Goal: Task Accomplishment & Management: Complete application form

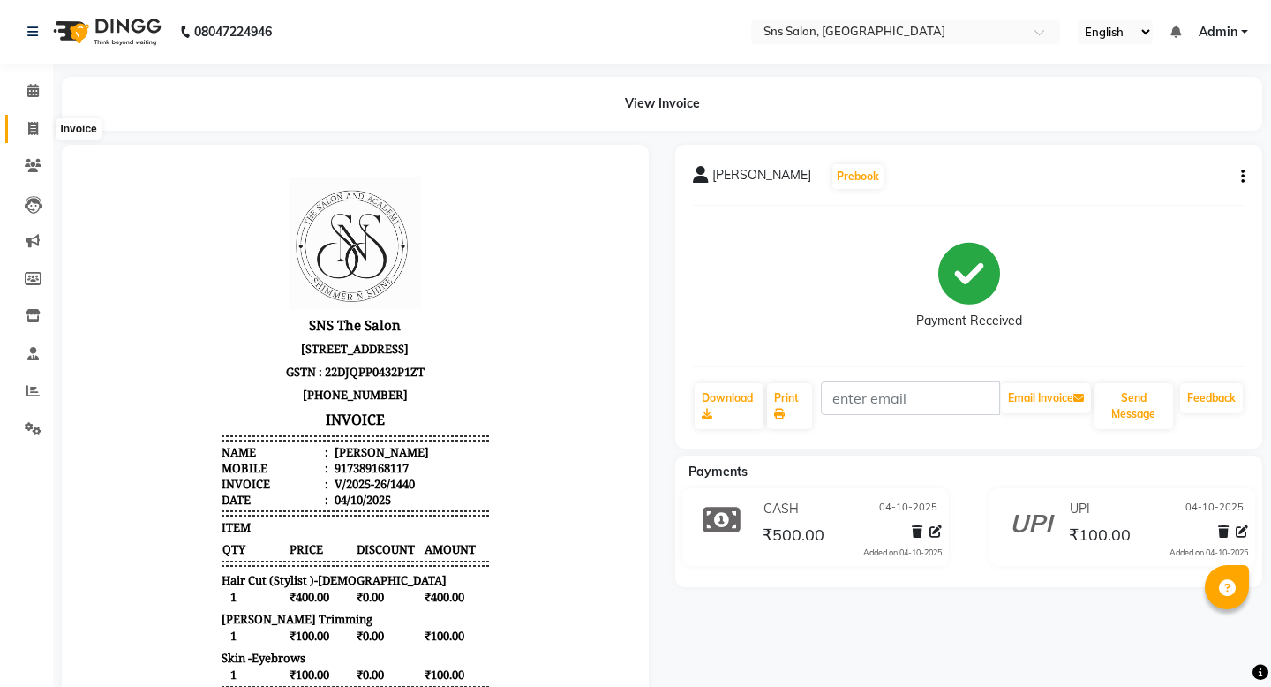
click at [37, 123] on icon at bounding box center [33, 128] width 10 height 13
select select "service"
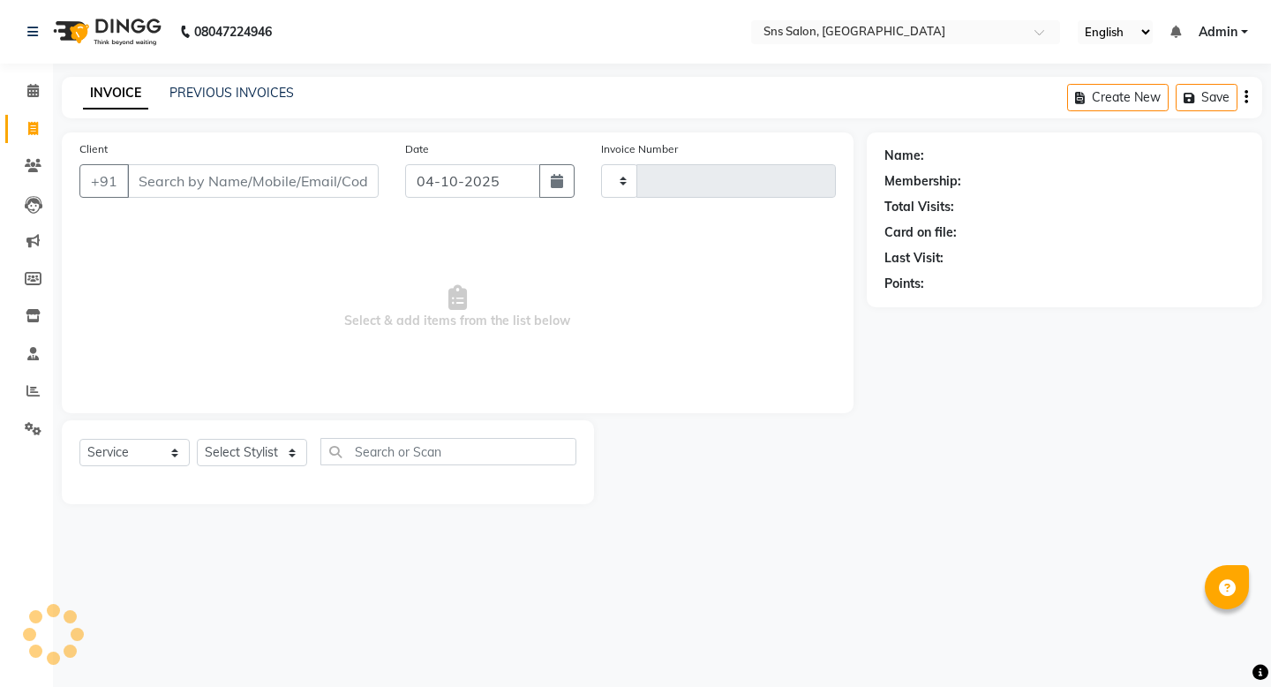
type input "1441"
select select "4714"
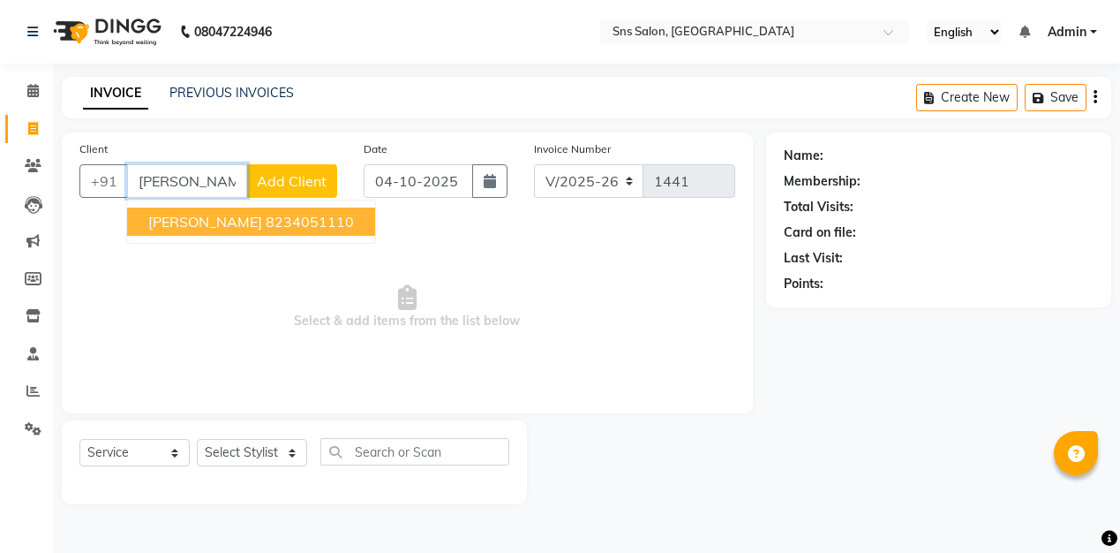
click at [210, 230] on button "[PERSON_NAME] 8234051110" at bounding box center [251, 221] width 248 height 28
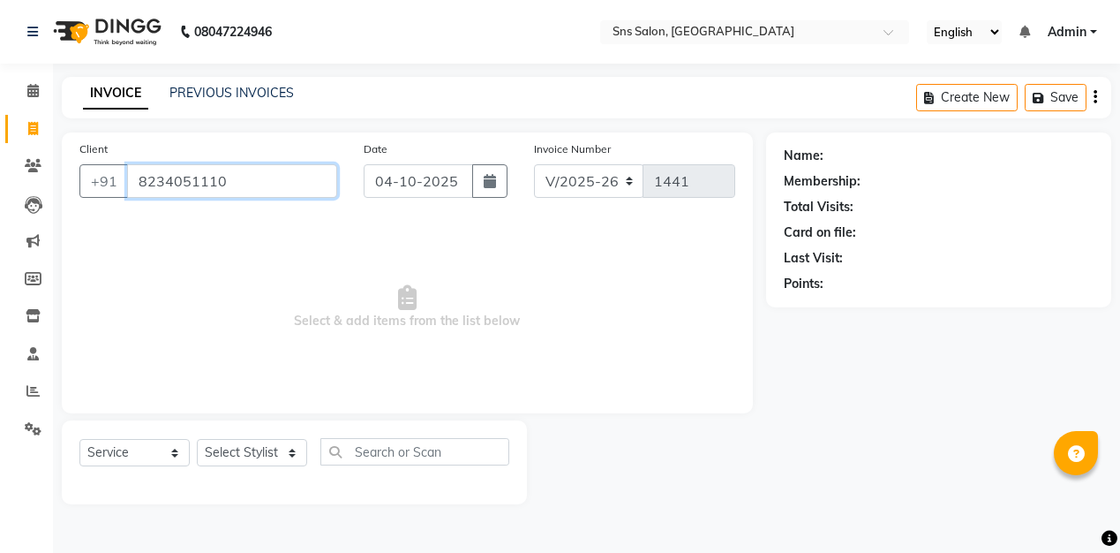
type input "8234051110"
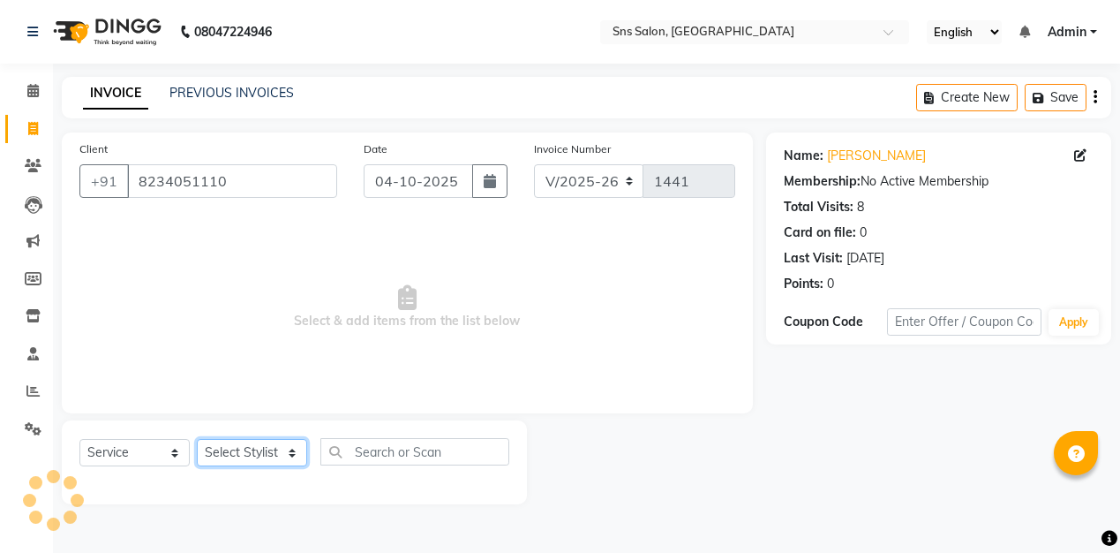
click at [253, 448] on select "Select Stylist [PERSON_NAME] Kavita [PERSON_NAME] Preeti [PERSON_NAME] [PERSON_…" at bounding box center [252, 452] width 110 height 27
select select "80911"
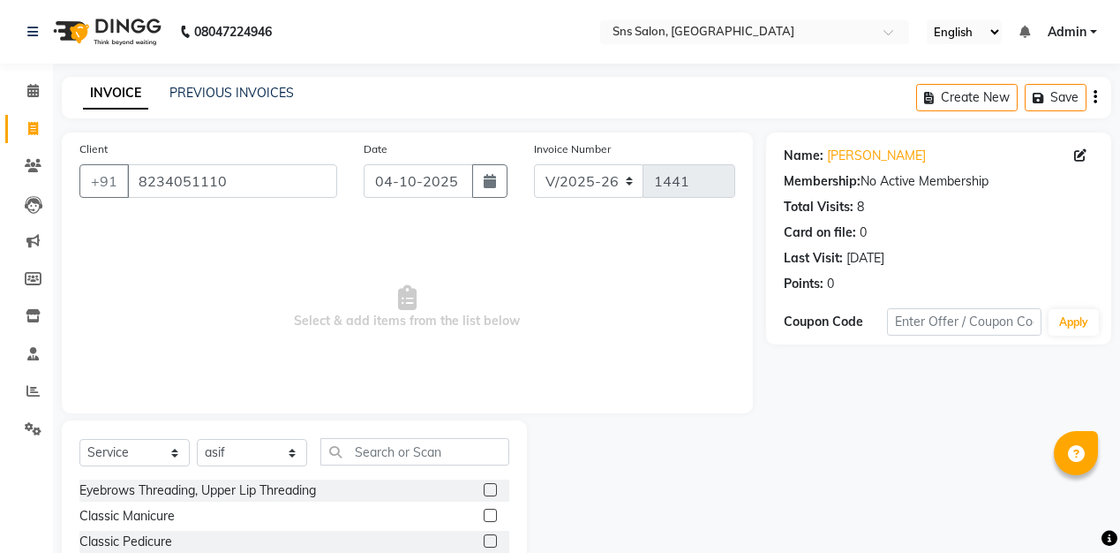
click at [349, 467] on div "Select Service Product Membership Package Voucher Prepaid Gift Card Select Styl…" at bounding box center [294, 458] width 430 height 41
click at [363, 457] on input "text" at bounding box center [414, 451] width 189 height 27
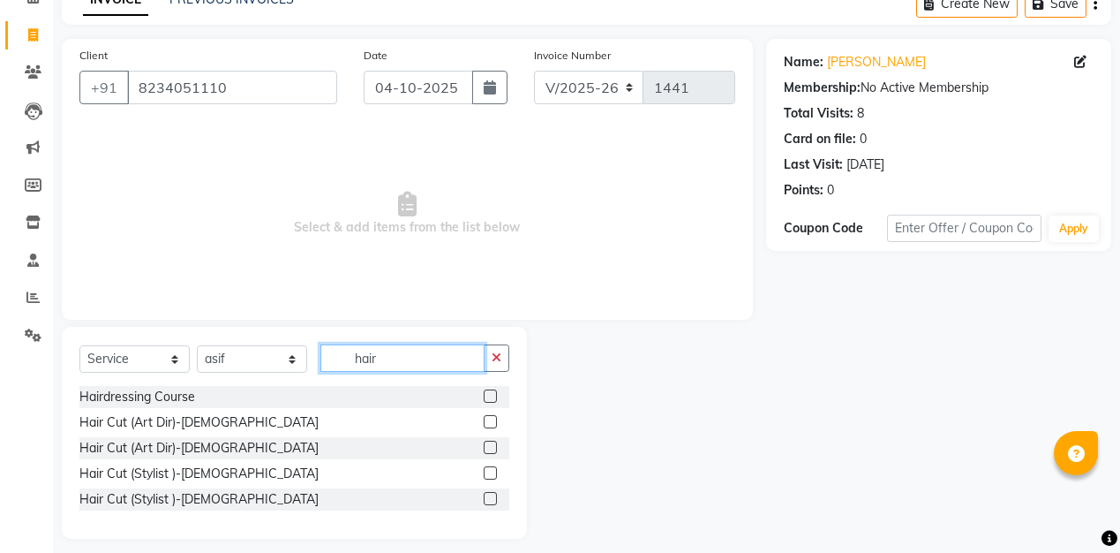
scroll to position [106, 0]
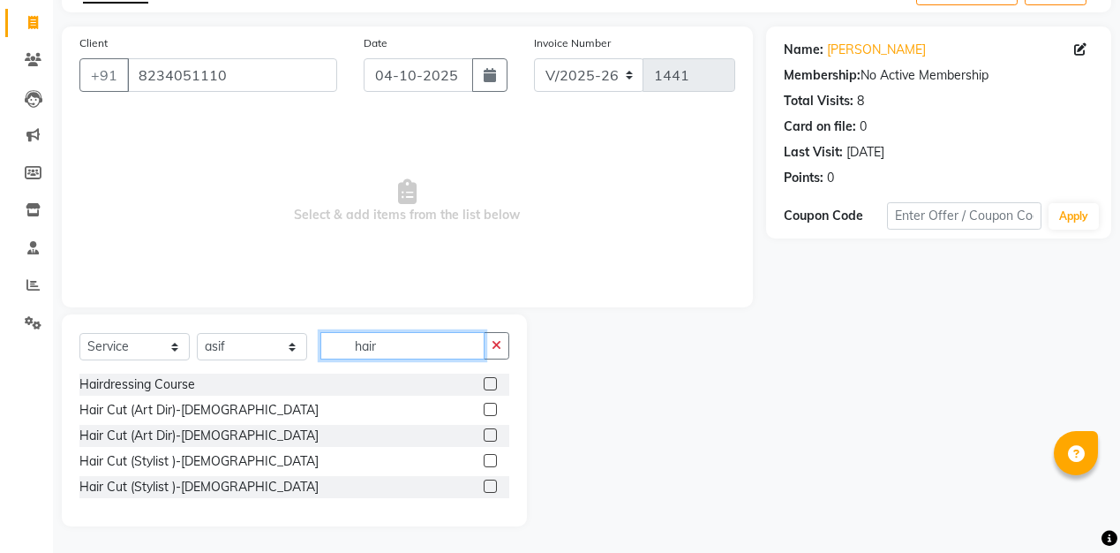
type input "hair"
click at [490, 459] on label at bounding box center [490, 460] width 13 height 13
click at [490, 459] on input "checkbox" at bounding box center [489, 460] width 11 height 11
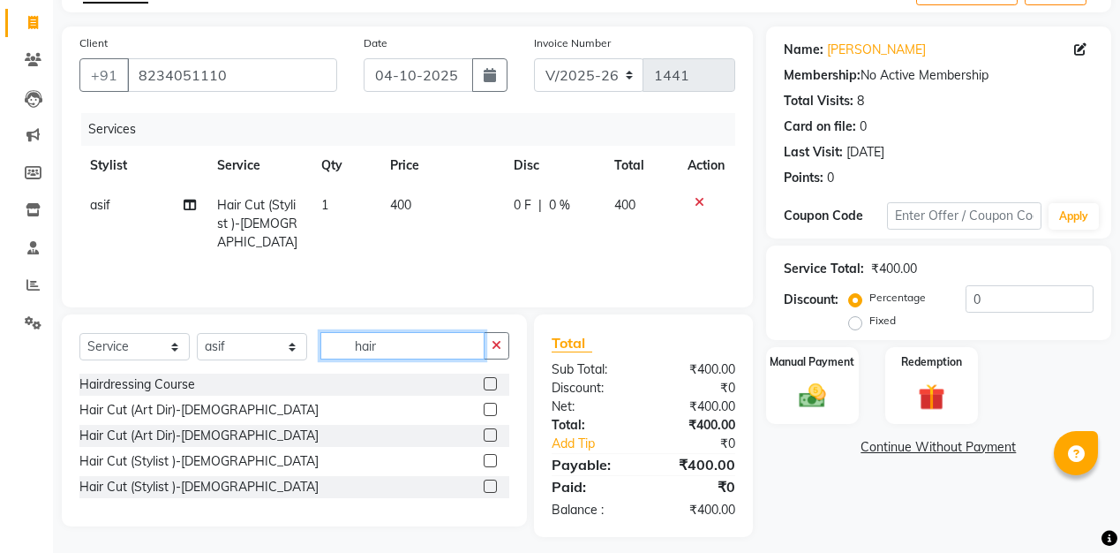
checkbox input "false"
click at [423, 342] on input "hair" at bounding box center [402, 345] width 164 height 27
type input "h"
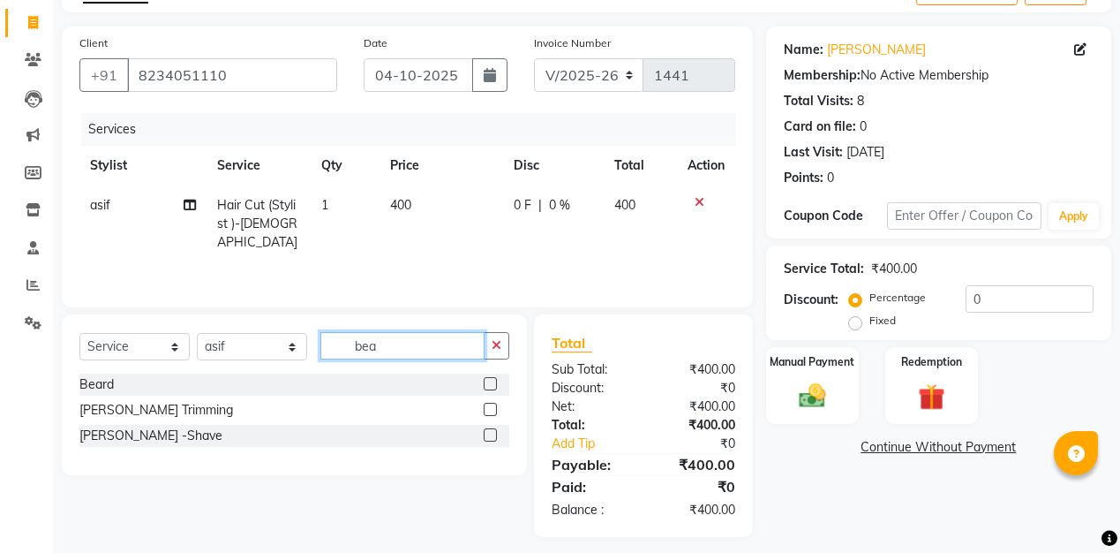
type input "bea"
click at [491, 409] on label at bounding box center [490, 409] width 13 height 13
click at [491, 409] on input "checkbox" at bounding box center [489, 409] width 11 height 11
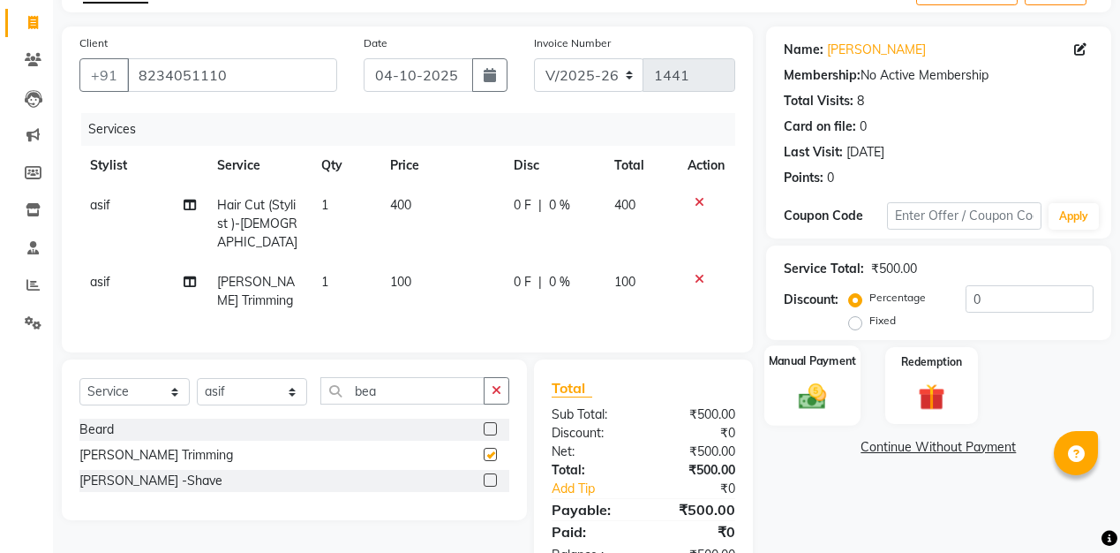
checkbox input "false"
click at [814, 388] on img at bounding box center [812, 396] width 45 height 32
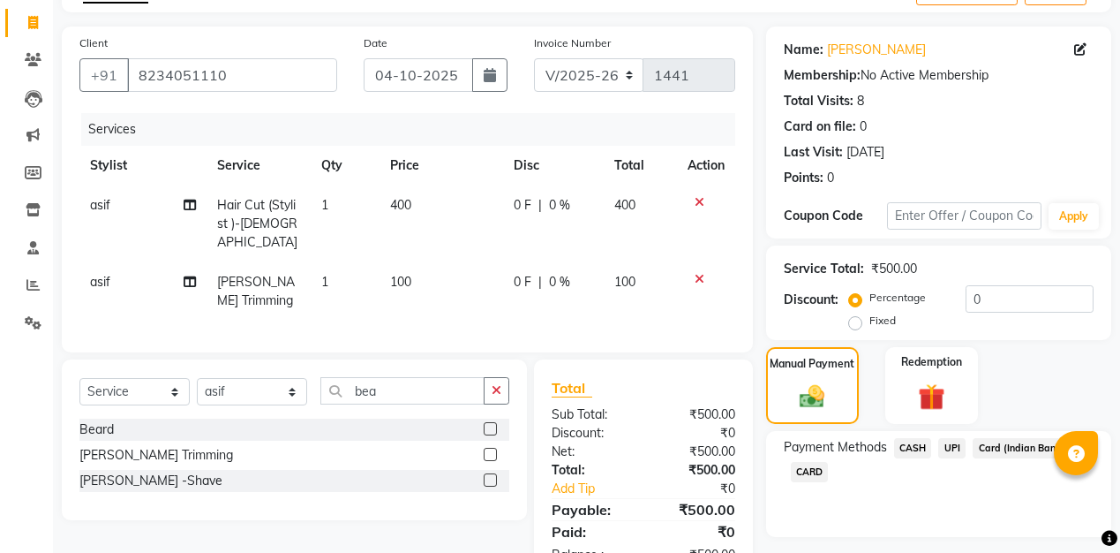
click at [906, 452] on span "CASH" at bounding box center [913, 448] width 38 height 20
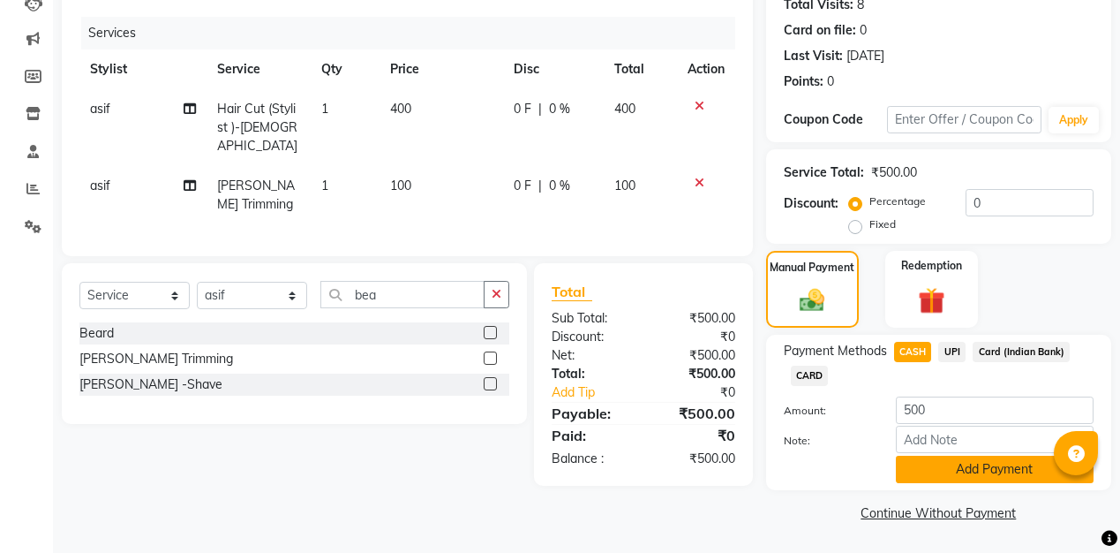
click at [941, 475] on button "Add Payment" at bounding box center [995, 468] width 198 height 27
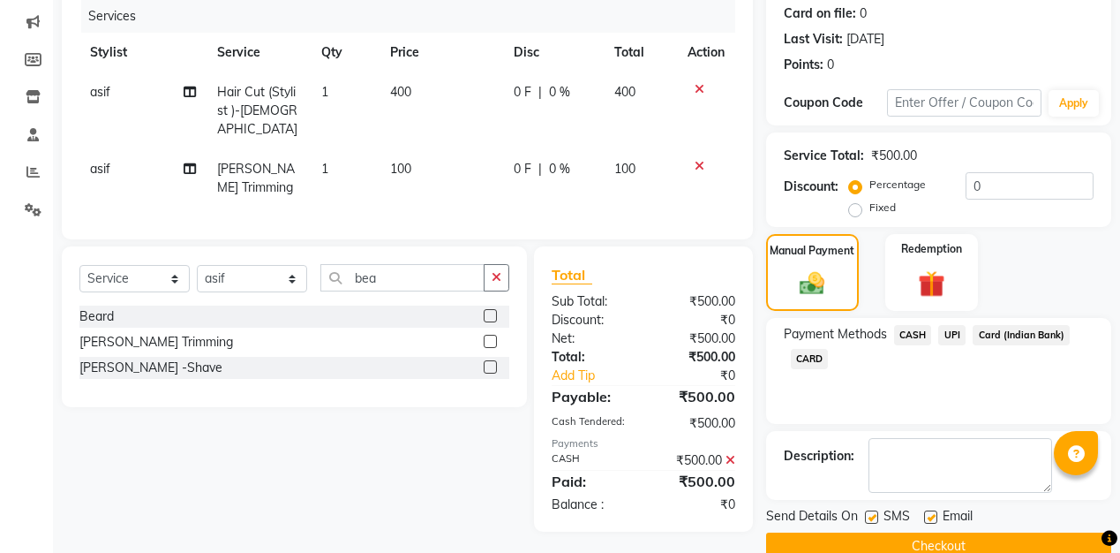
scroll to position [252, 0]
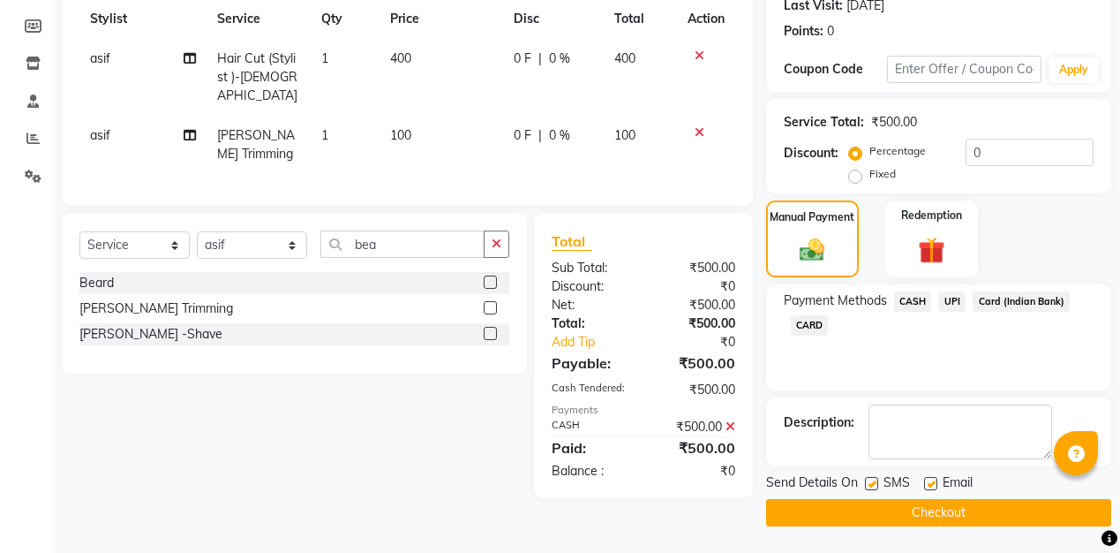
click at [936, 517] on button "Checkout" at bounding box center [938, 512] width 345 height 27
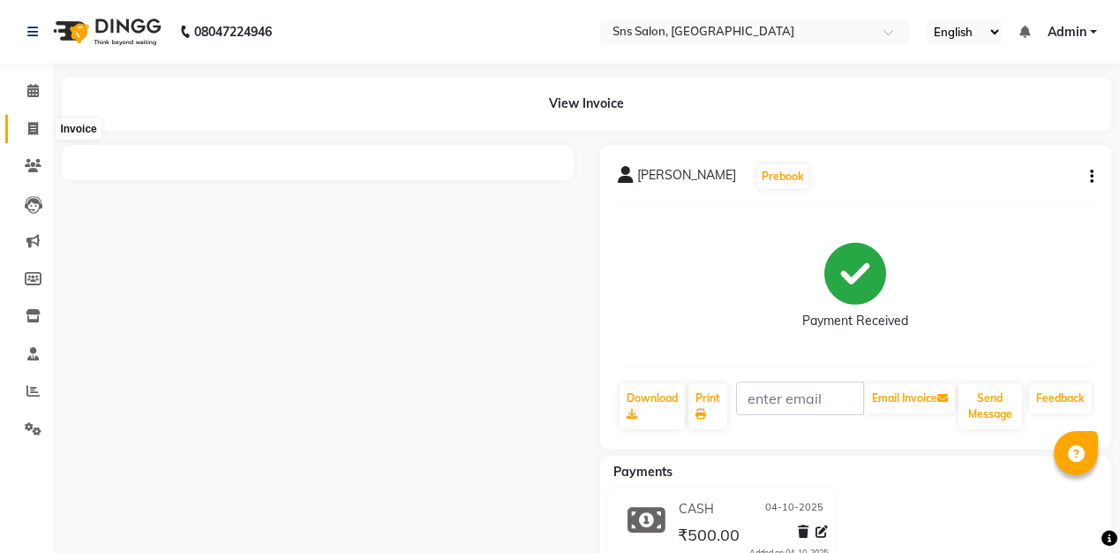
click at [34, 127] on icon at bounding box center [33, 128] width 10 height 13
select select "service"
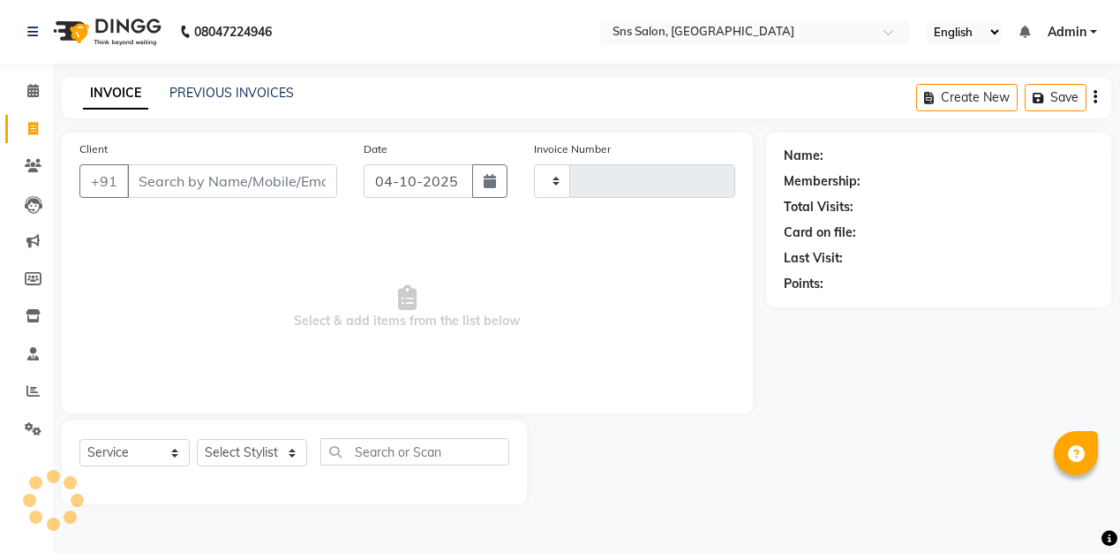
type input "1442"
select select "4714"
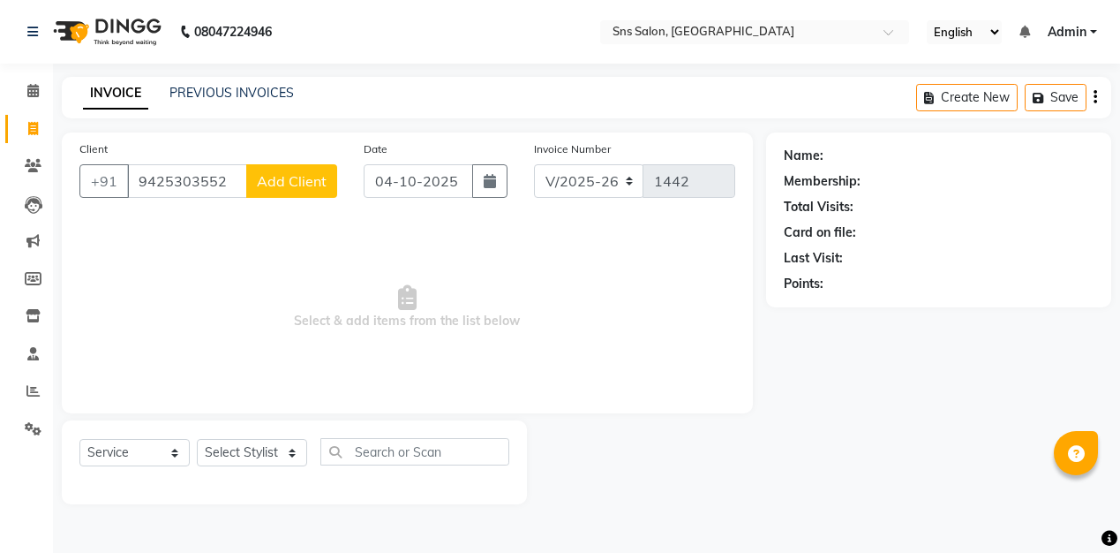
type input "9425303552"
click at [305, 179] on span "Add Client" at bounding box center [292, 181] width 70 height 18
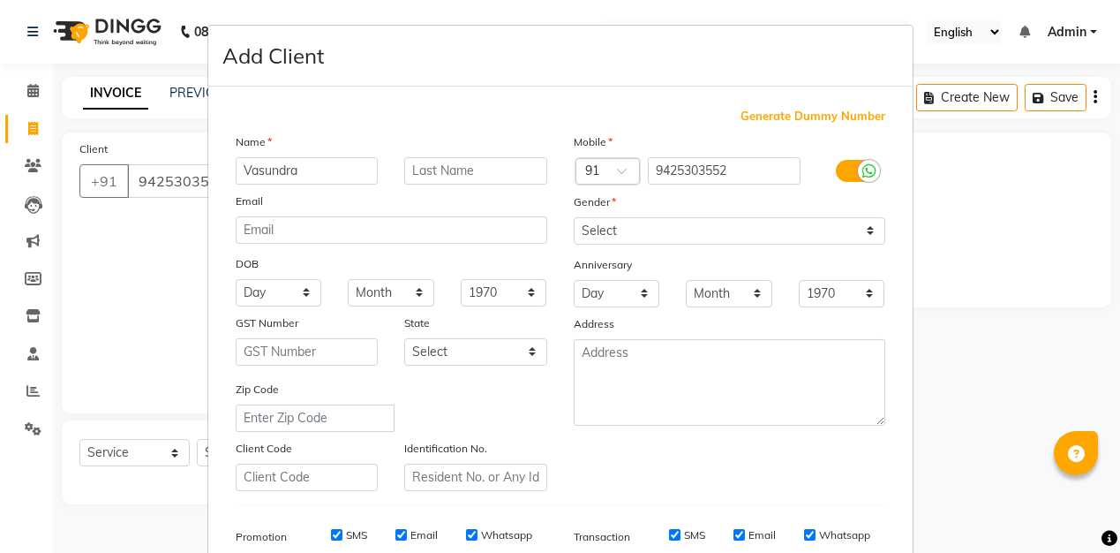
type input "Vasundra"
click at [454, 174] on input "text" at bounding box center [475, 170] width 143 height 27
type input "Mishra"
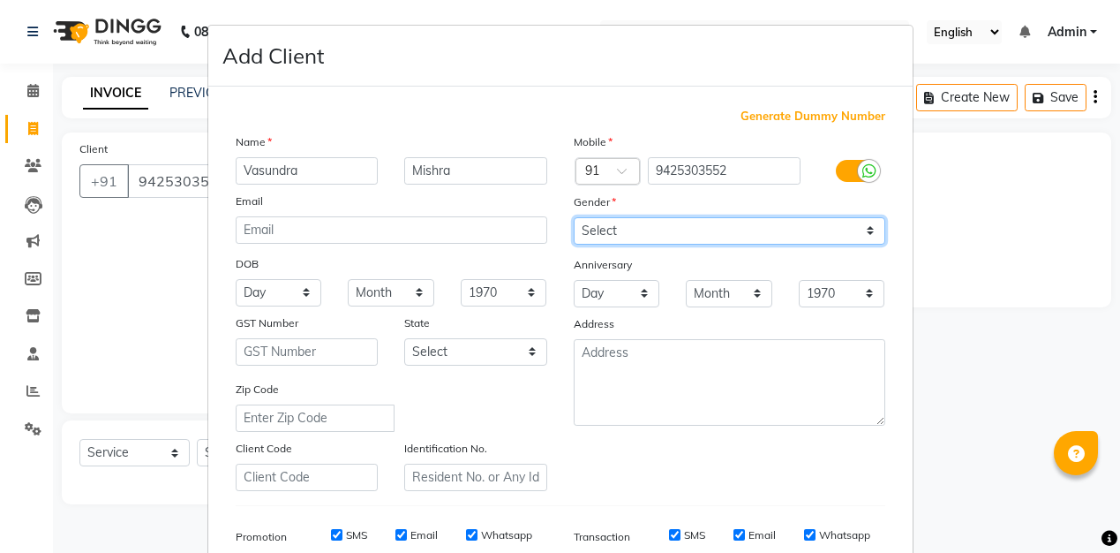
click at [621, 222] on select "Select [DEMOGRAPHIC_DATA] [DEMOGRAPHIC_DATA] Other Prefer Not To Say" at bounding box center [730, 230] width 312 height 27
click at [636, 230] on select "Select [DEMOGRAPHIC_DATA] [DEMOGRAPHIC_DATA] Other Prefer Not To Say" at bounding box center [730, 230] width 312 height 27
select select "[DEMOGRAPHIC_DATA]"
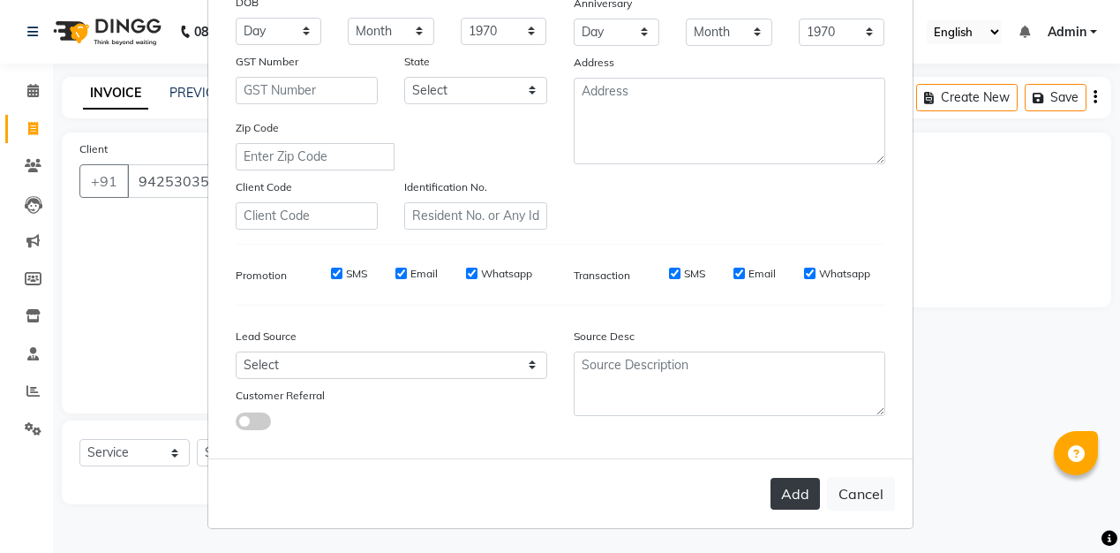
click at [797, 498] on button "Add" at bounding box center [795, 494] width 49 height 32
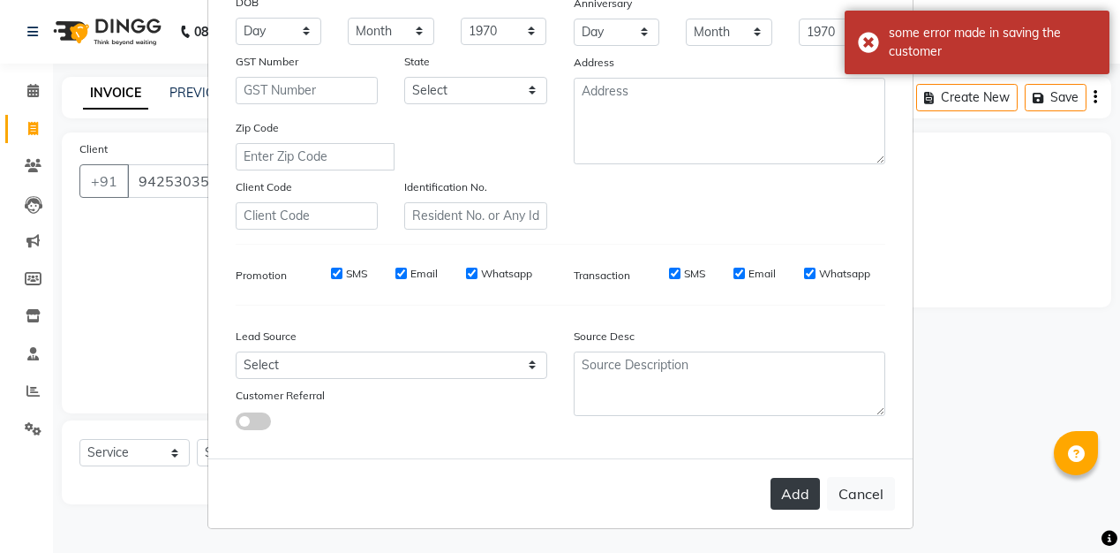
click at [802, 500] on button "Add" at bounding box center [795, 494] width 49 height 32
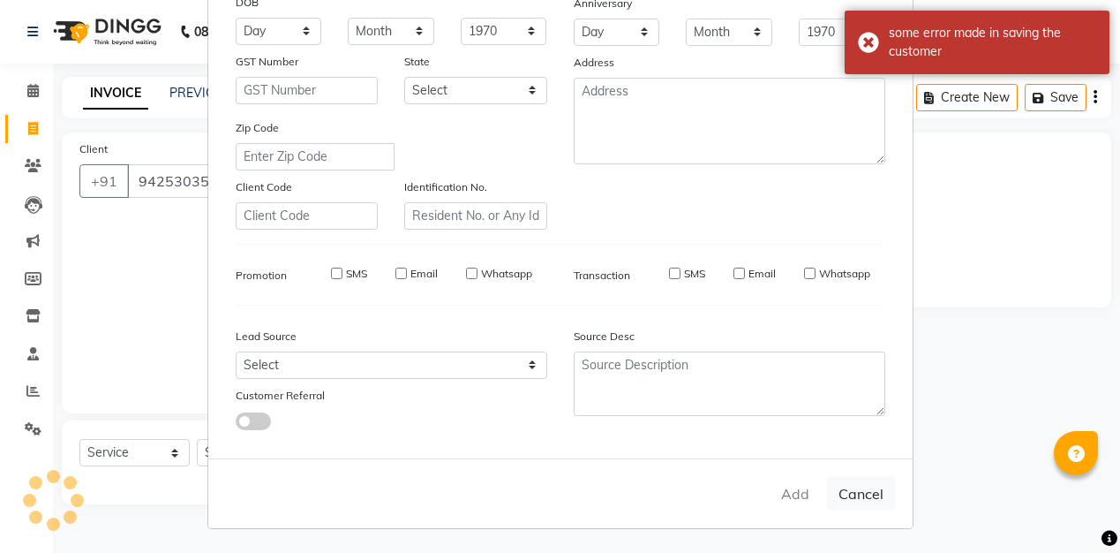
select select
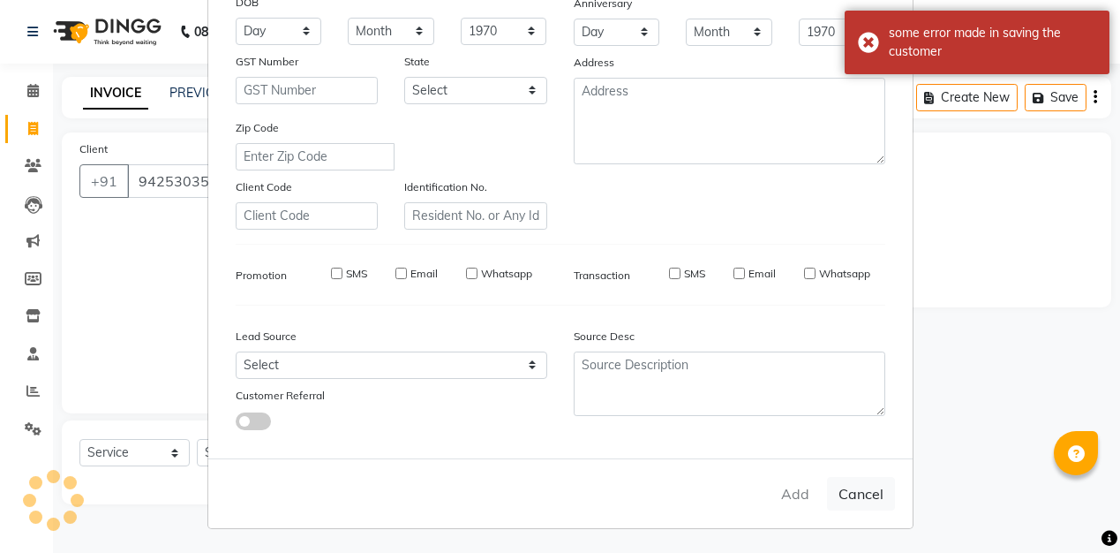
select select
checkbox input "false"
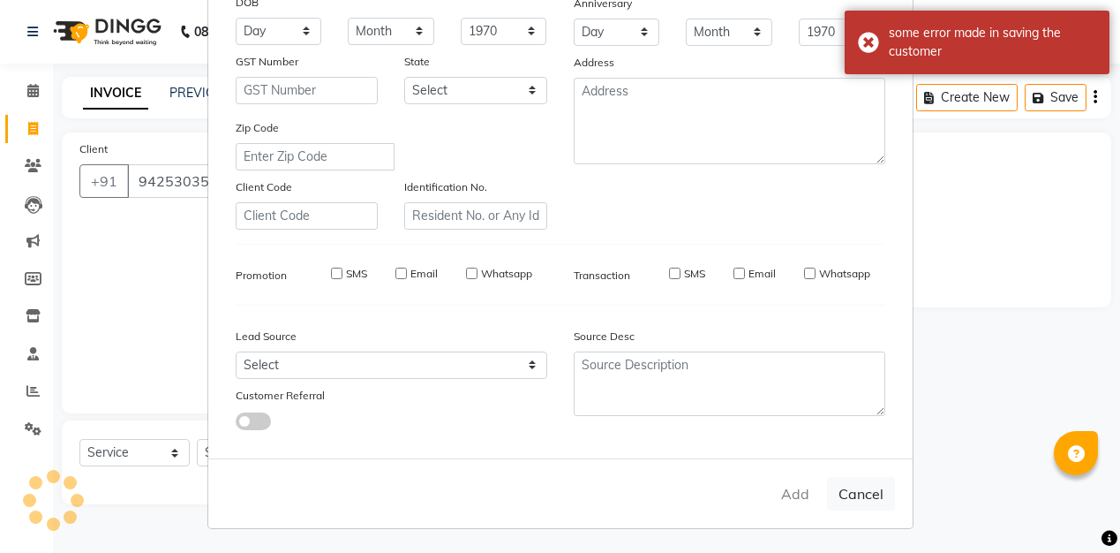
checkbox input "false"
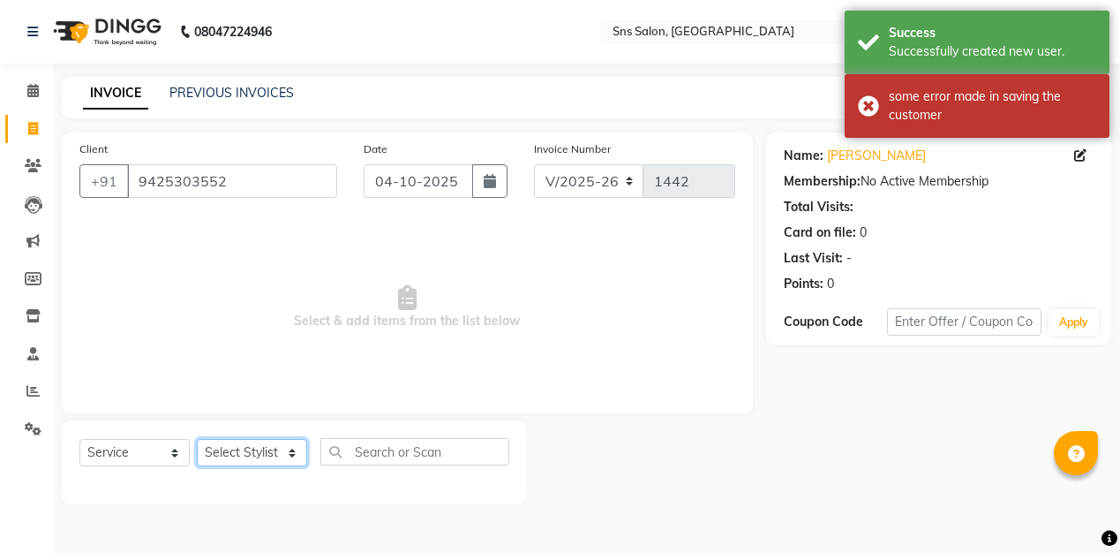
click at [231, 458] on select "Select Stylist [PERSON_NAME] Kavita [PERSON_NAME] Preeti [PERSON_NAME] [PERSON_…" at bounding box center [252, 452] width 110 height 27
select select "82431"
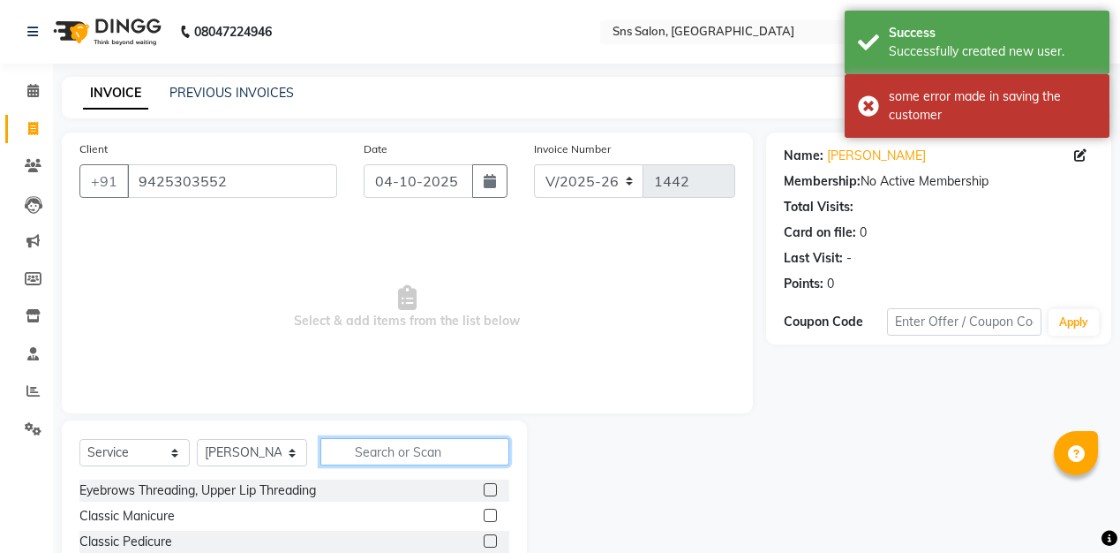
click at [424, 445] on input "text" at bounding box center [414, 451] width 189 height 27
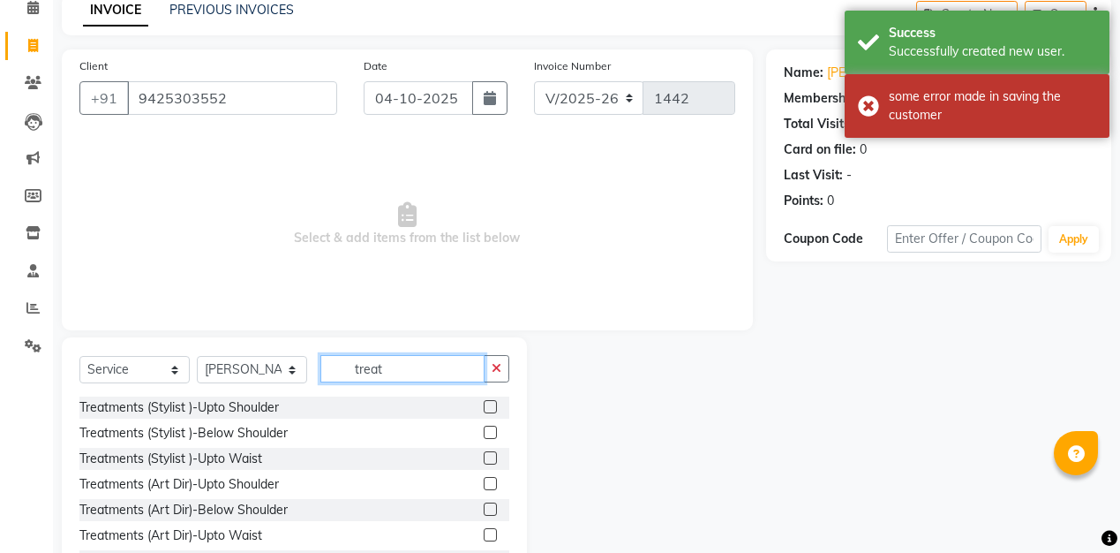
scroll to position [120, 0]
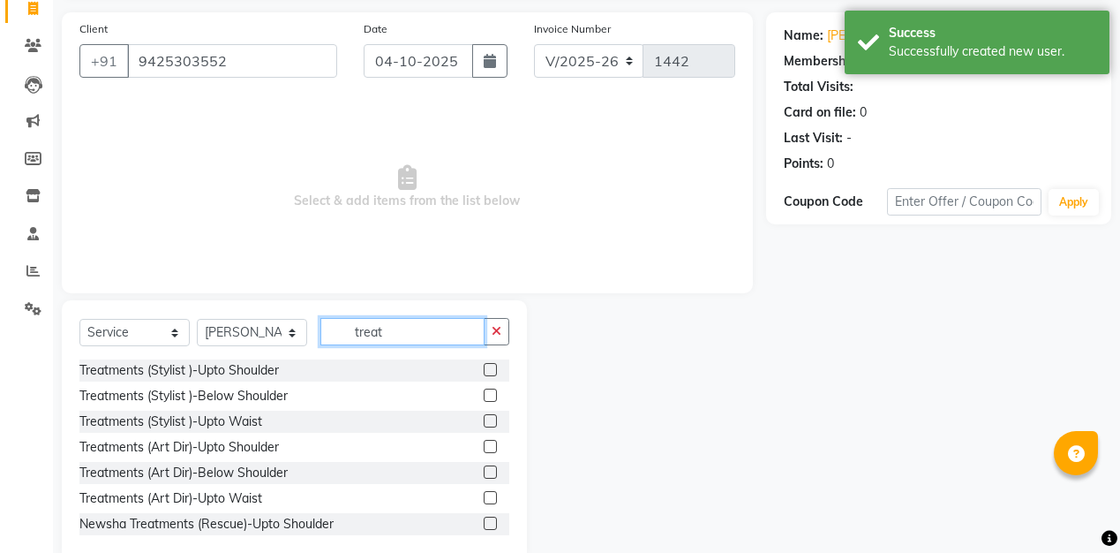
type input "treat"
click at [490, 390] on label at bounding box center [490, 394] width 13 height 13
click at [490, 390] on input "checkbox" at bounding box center [489, 395] width 11 height 11
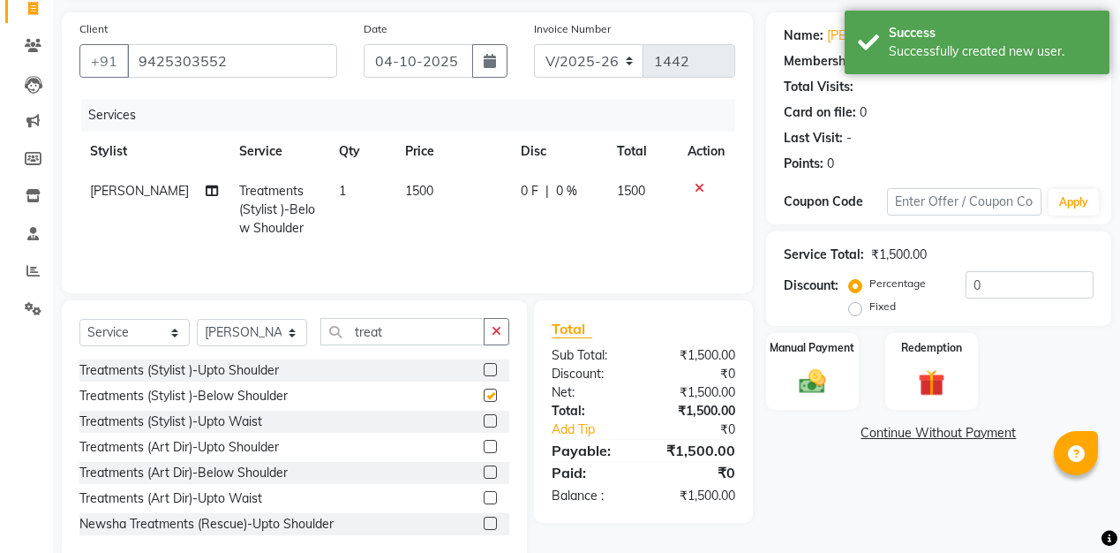
checkbox input "false"
click at [405, 187] on span "1500" at bounding box center [419, 191] width 28 height 16
select select "82431"
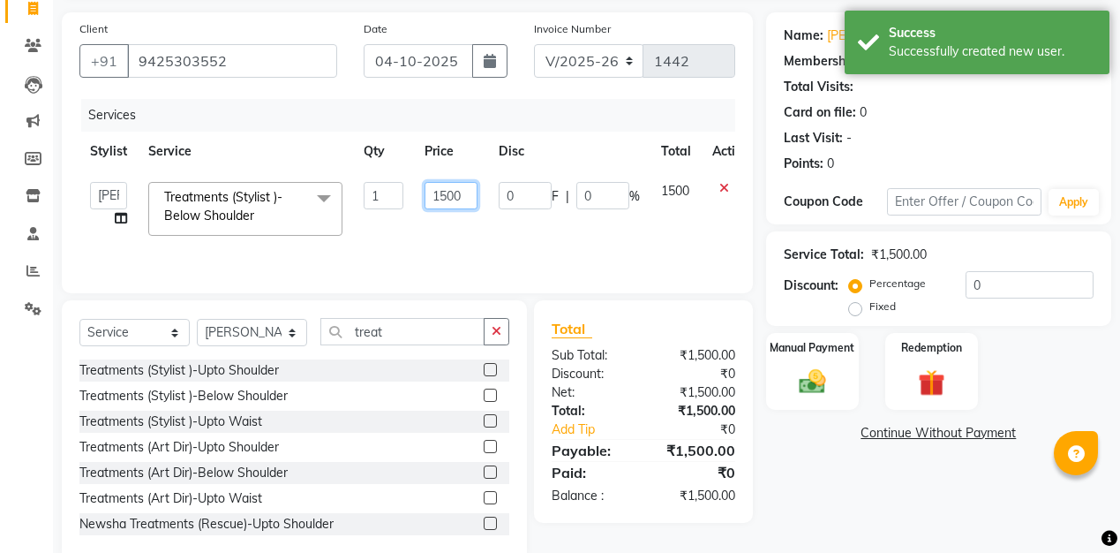
click at [440, 198] on input "1500" at bounding box center [451, 195] width 53 height 27
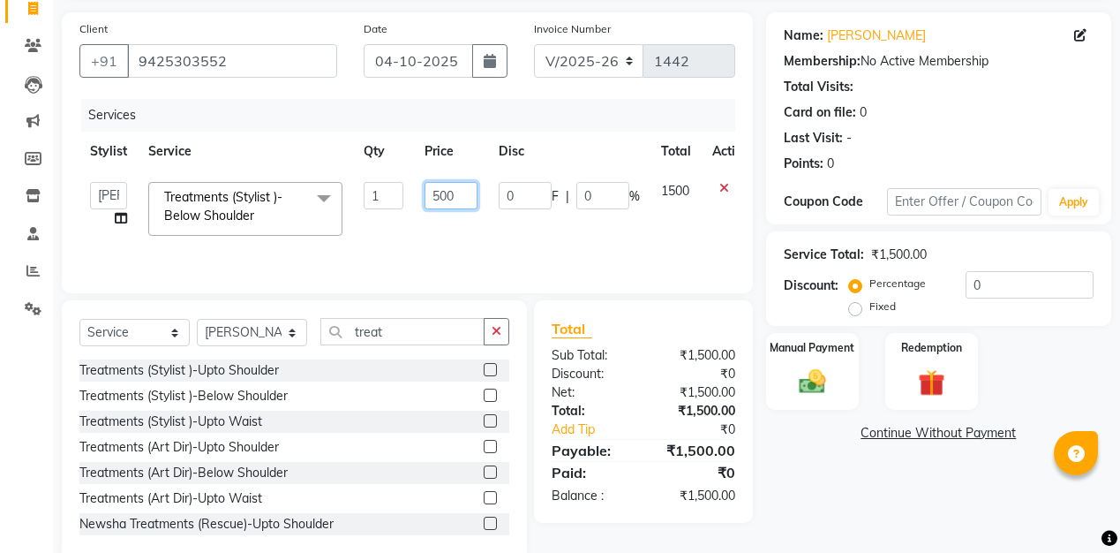
type input "2500"
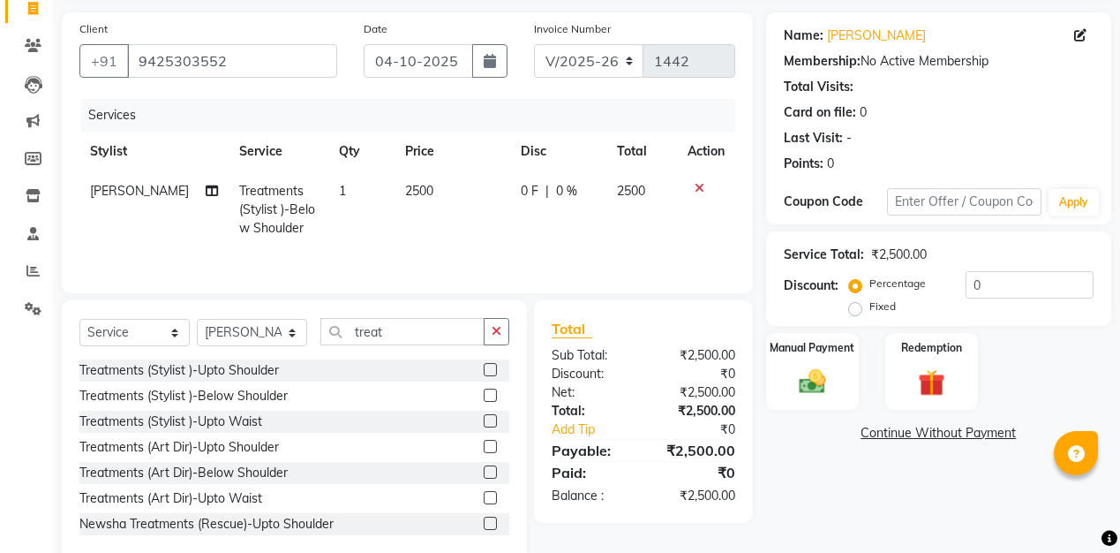
click at [350, 237] on tr "Salman Treatments (Stylist )-Below Shoulder 1 2500 0 F | 0 % 2500" at bounding box center [407, 209] width 656 height 77
click at [206, 195] on icon at bounding box center [212, 190] width 12 height 12
select select "82431"
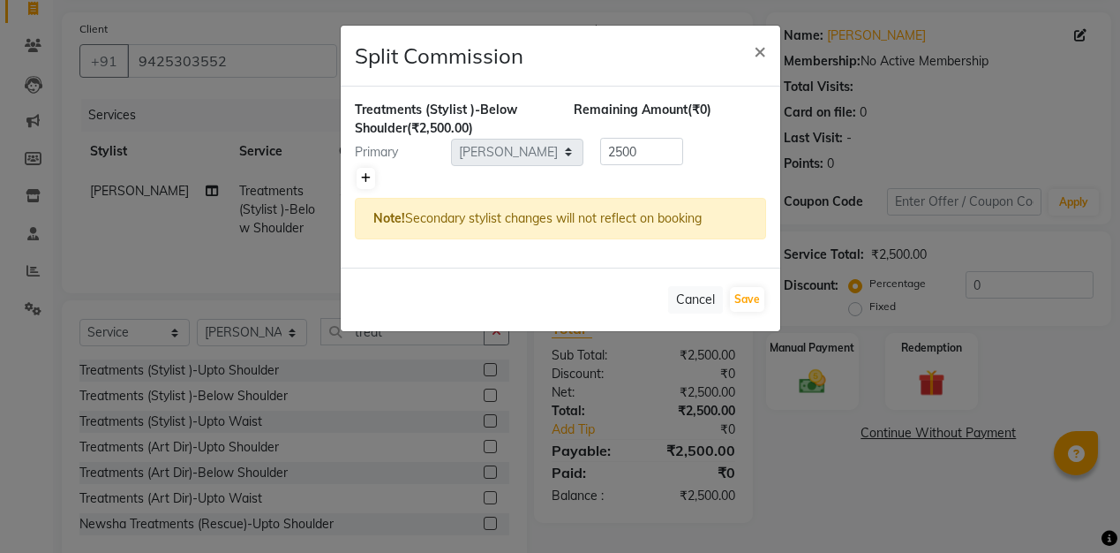
click at [361, 182] on icon at bounding box center [366, 178] width 10 height 11
type input "1250"
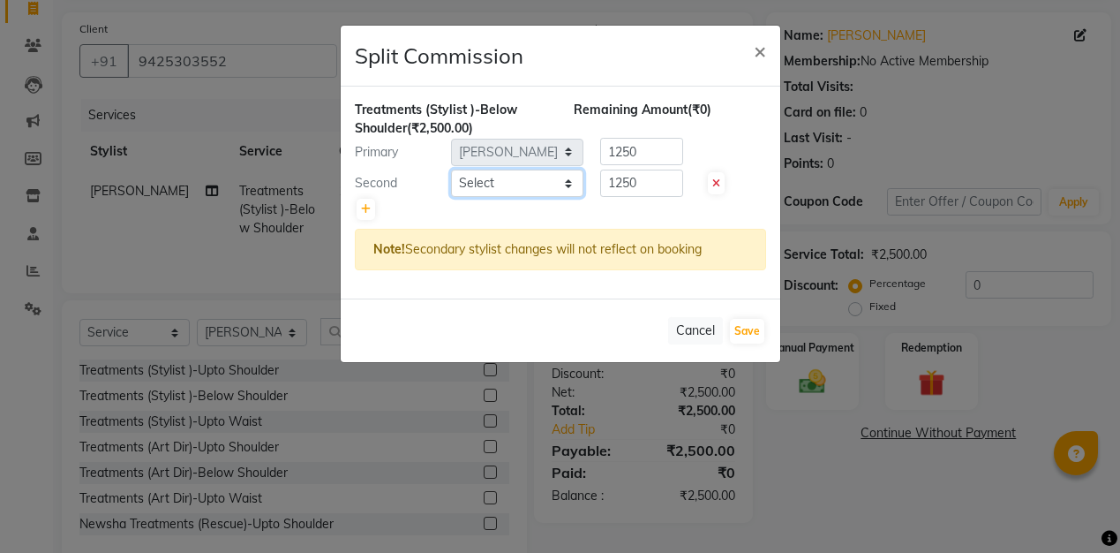
click at [546, 187] on select "Select [PERSON_NAME] Kavita [PERSON_NAME] Preeti [PERSON_NAME] [PERSON_NAME] [P…" at bounding box center [517, 182] width 132 height 27
select select "27970"
click at [747, 333] on button "Save" at bounding box center [747, 331] width 34 height 25
select select "Select"
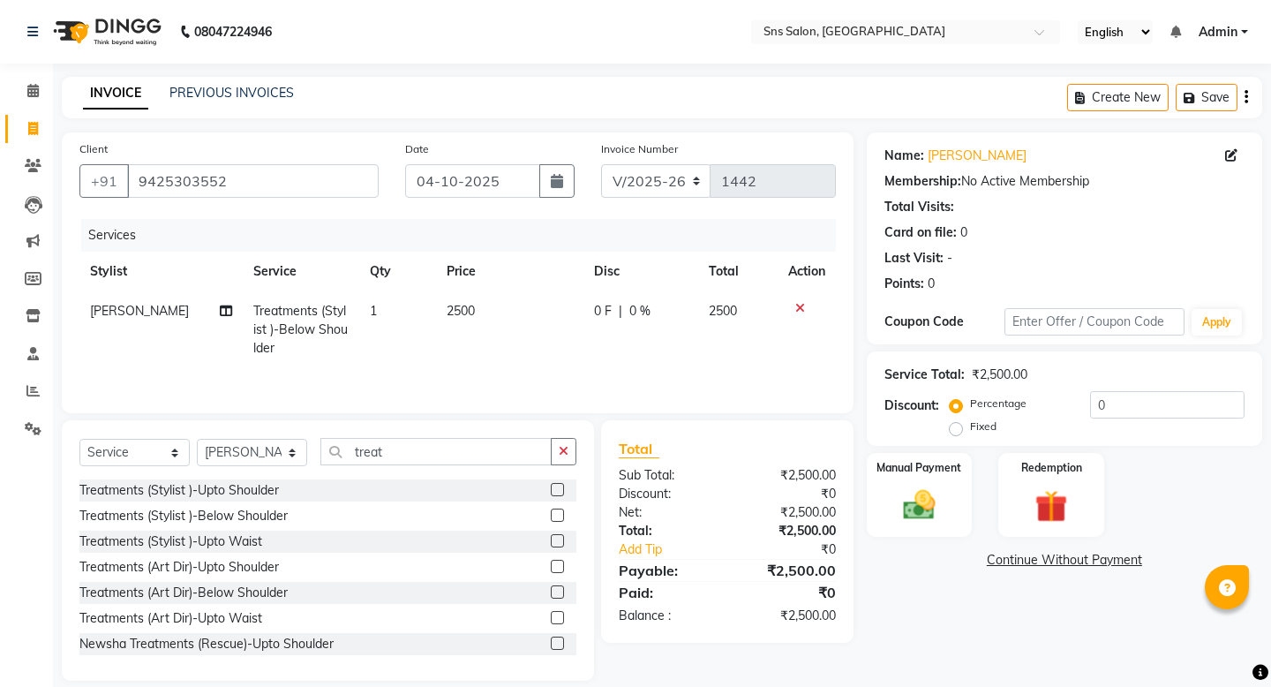
scroll to position [20, 0]
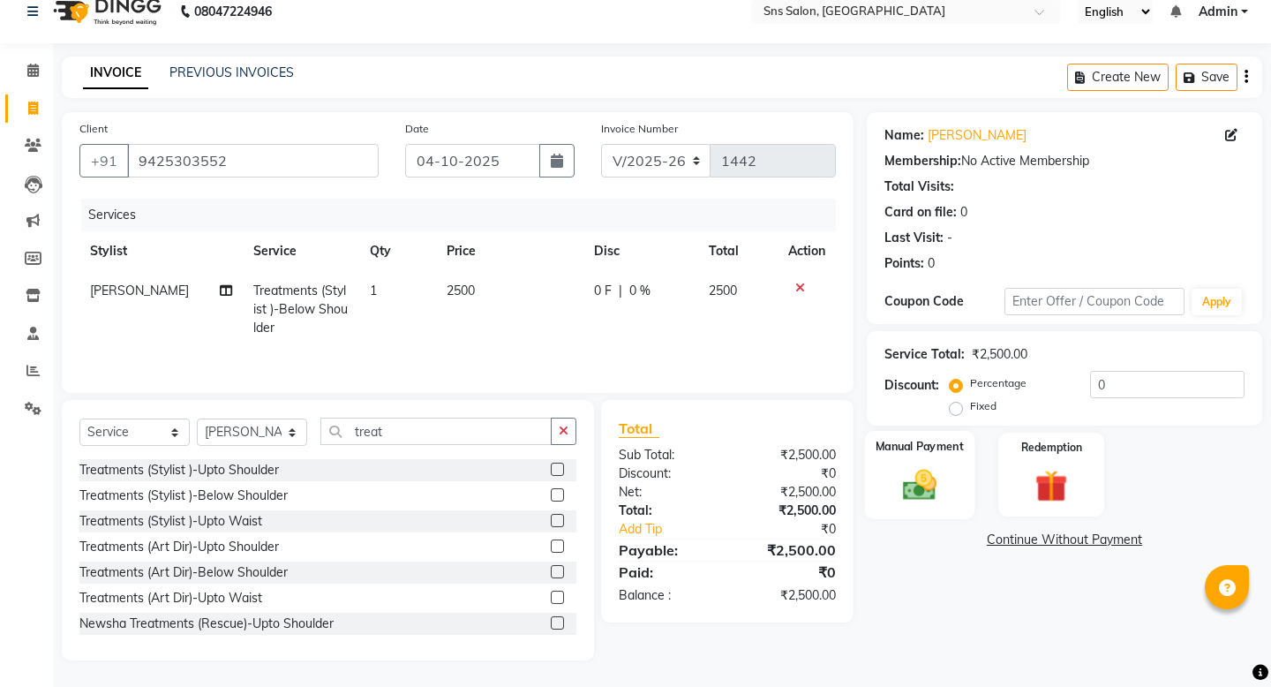
click at [911, 465] on img at bounding box center [919, 484] width 55 height 39
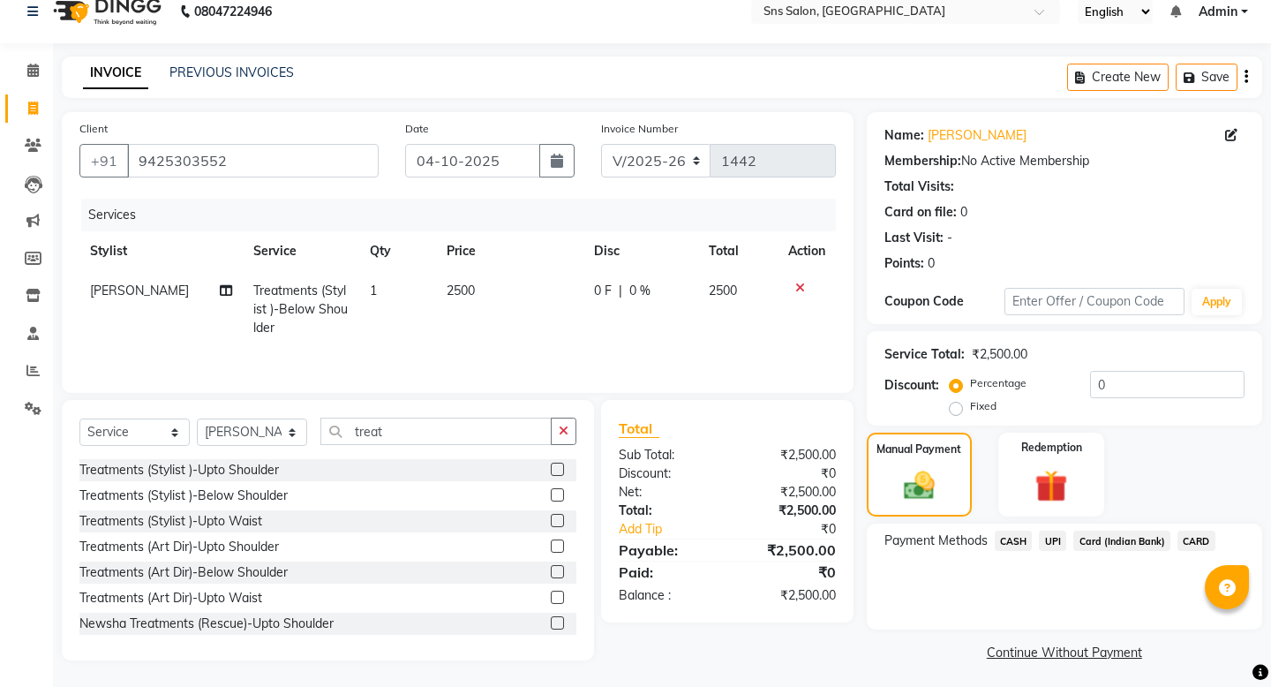
click at [1057, 530] on span "UPI" at bounding box center [1052, 540] width 27 height 20
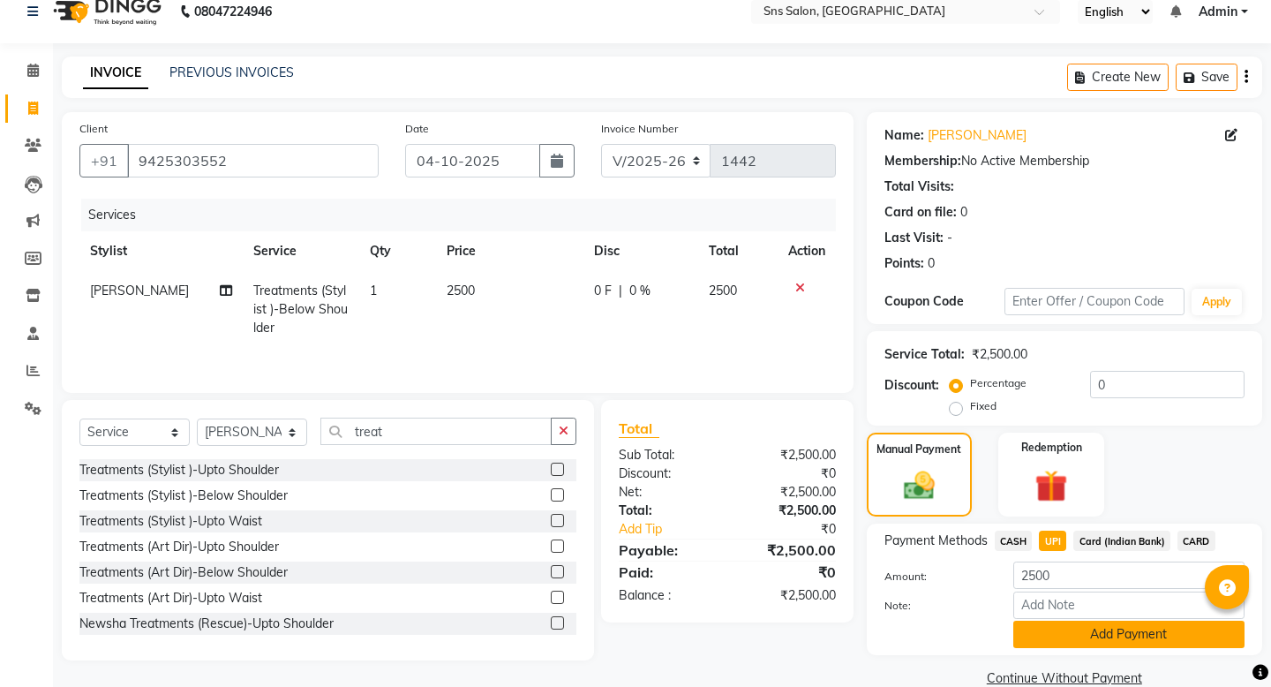
click at [1119, 552] on button "Add Payment" at bounding box center [1128, 634] width 231 height 27
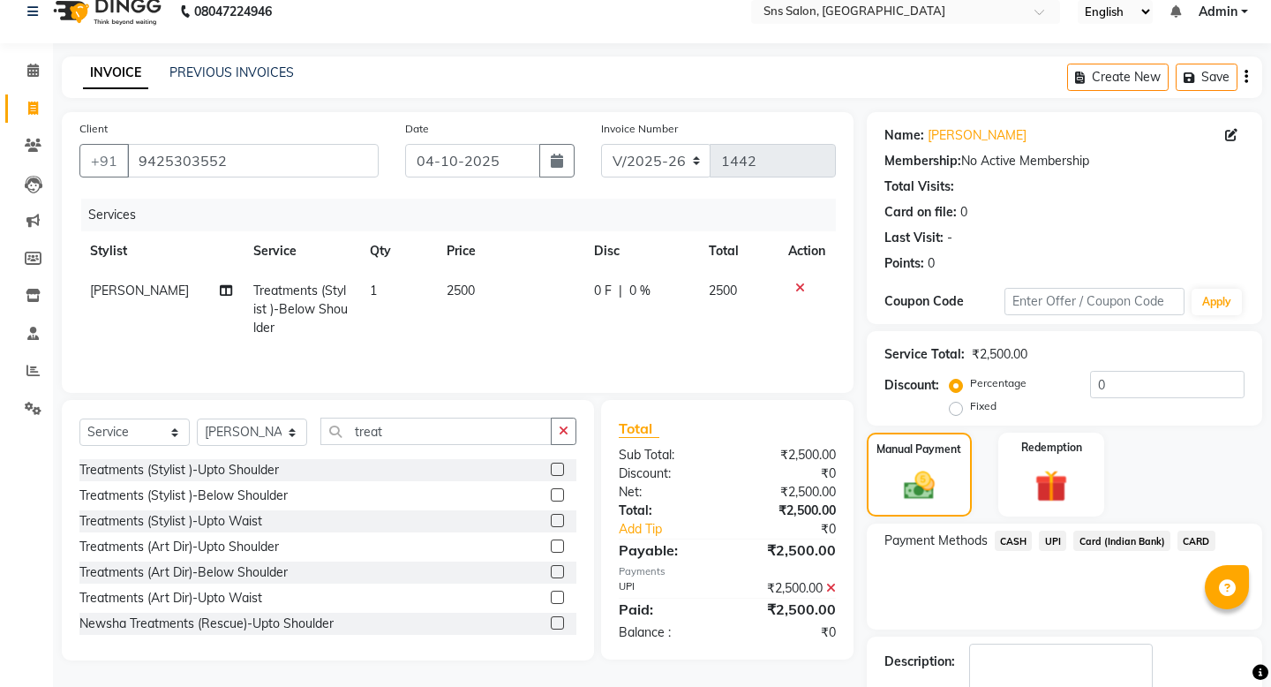
scroll to position [105, 0]
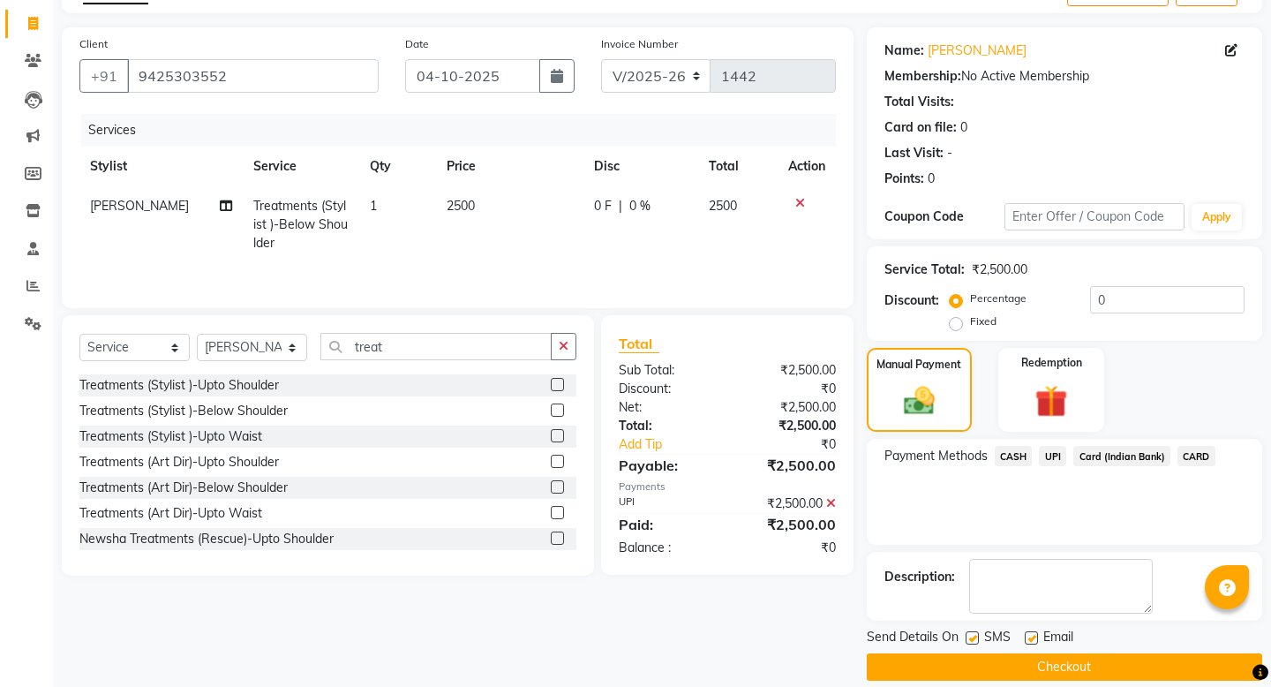
click at [1119, 552] on button "Checkout" at bounding box center [1064, 666] width 395 height 27
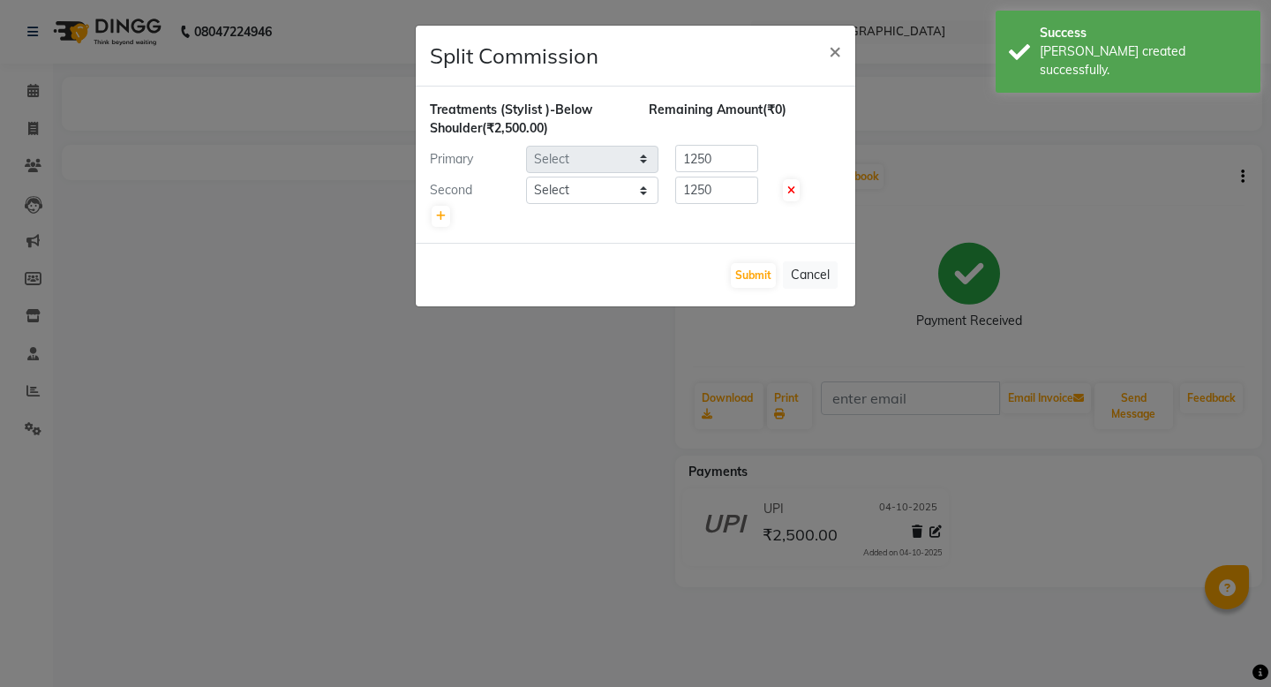
select select "82431"
select select "27970"
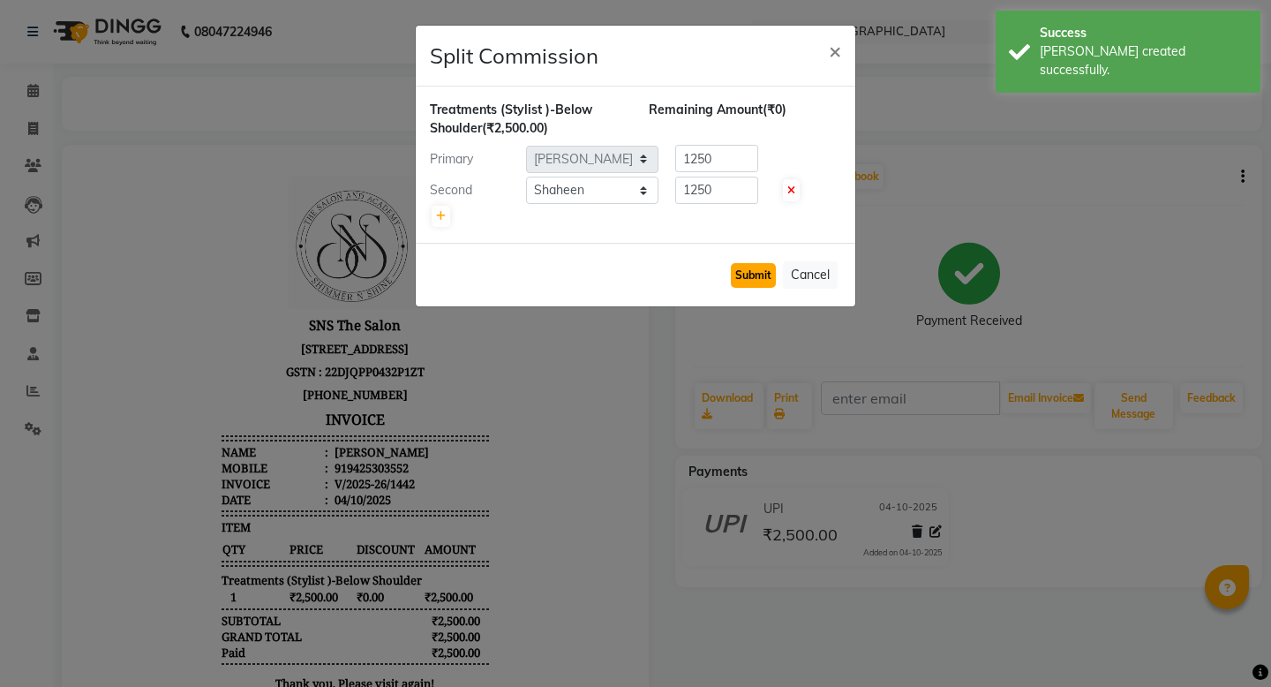
click at [755, 275] on button "Submit" at bounding box center [753, 275] width 45 height 25
